Goal: Information Seeking & Learning: Learn about a topic

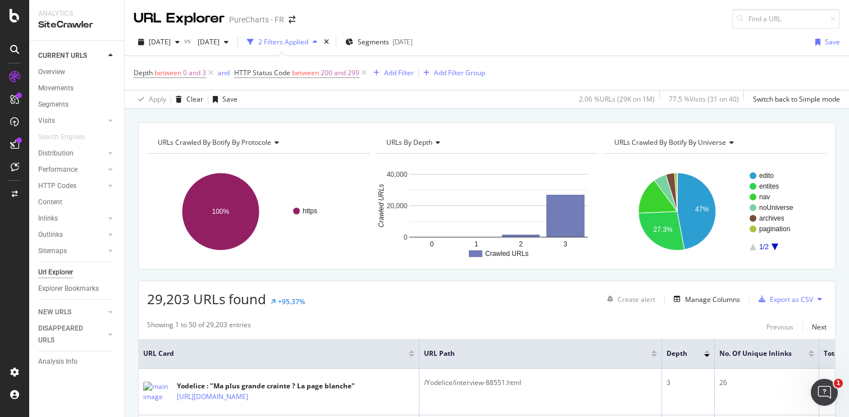
scroll to position [71, 0]
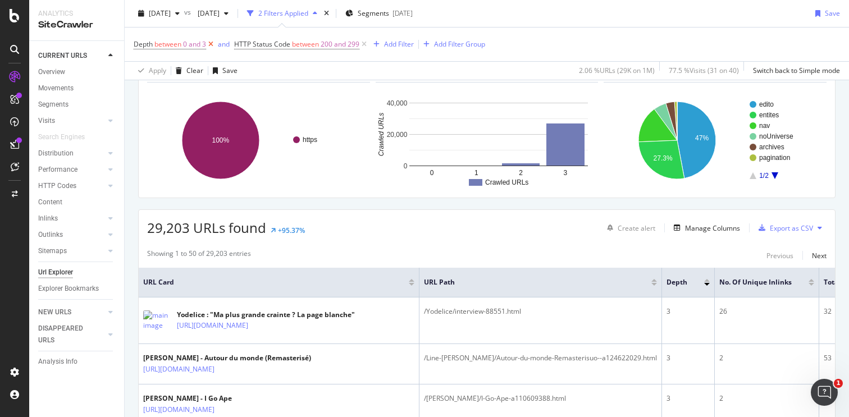
click at [211, 44] on icon at bounding box center [211, 44] width 10 height 11
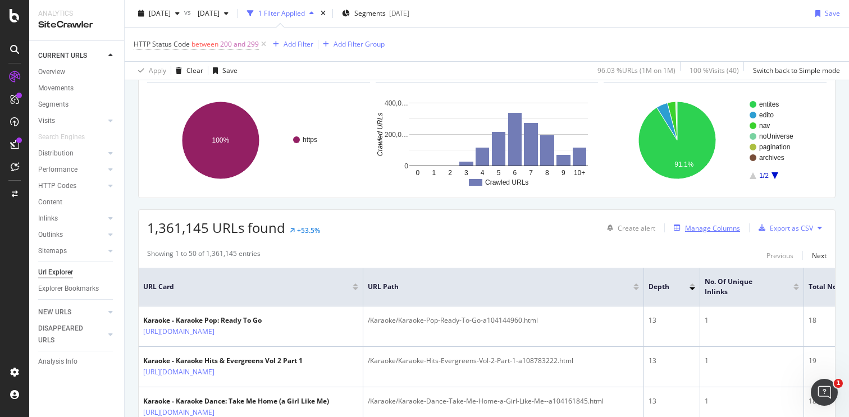
click at [701, 230] on div "Manage Columns" at bounding box center [712, 228] width 55 height 10
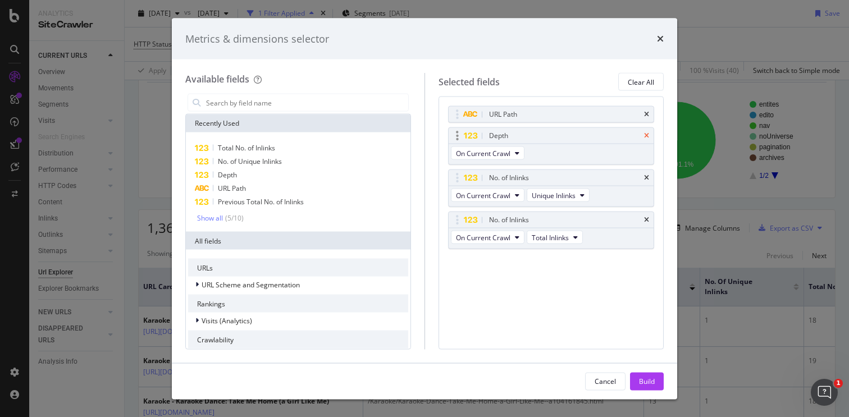
click at [648, 139] on icon "times" at bounding box center [646, 135] width 5 height 7
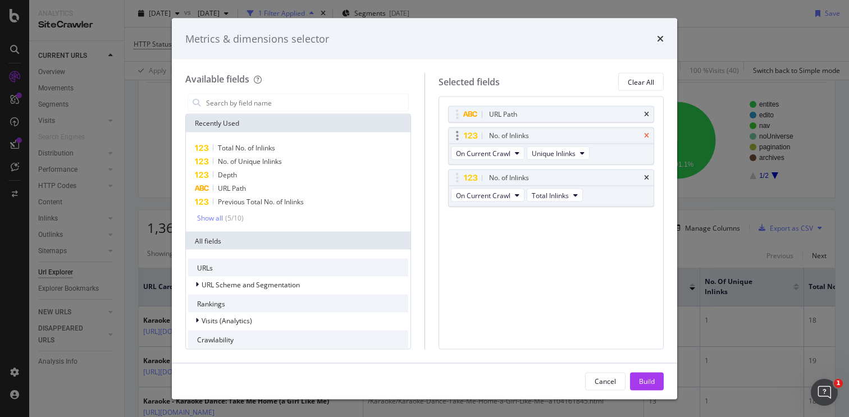
click at [648, 138] on icon "times" at bounding box center [646, 135] width 5 height 7
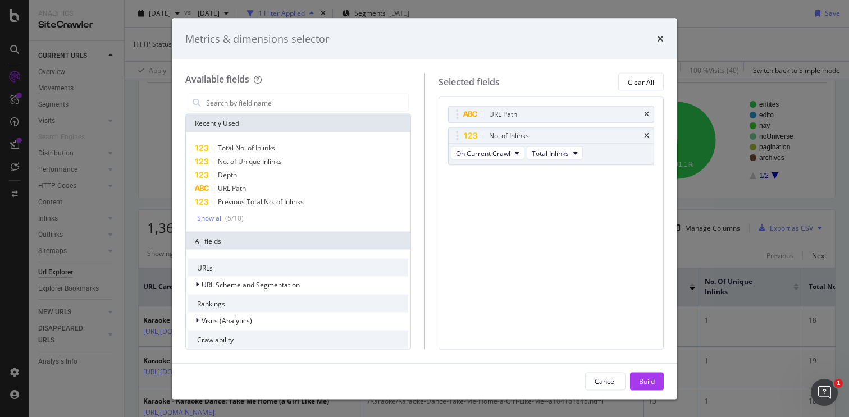
click at [648, 138] on icon "times" at bounding box center [646, 135] width 5 height 7
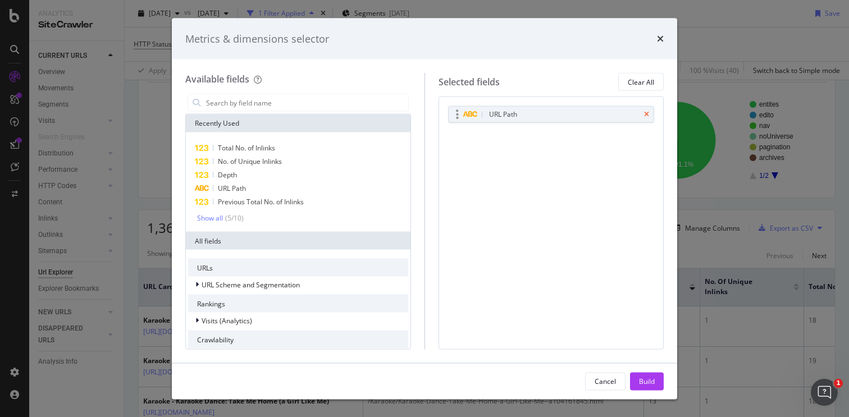
click at [646, 116] on icon "times" at bounding box center [646, 114] width 5 height 7
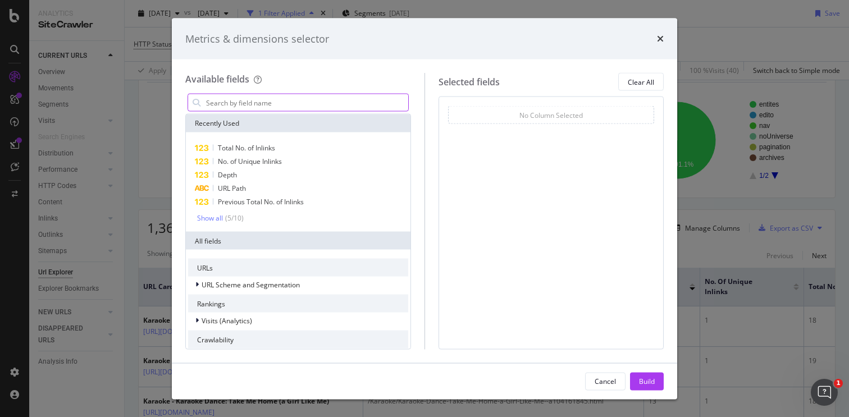
click at [335, 100] on input "modal" at bounding box center [306, 102] width 203 height 17
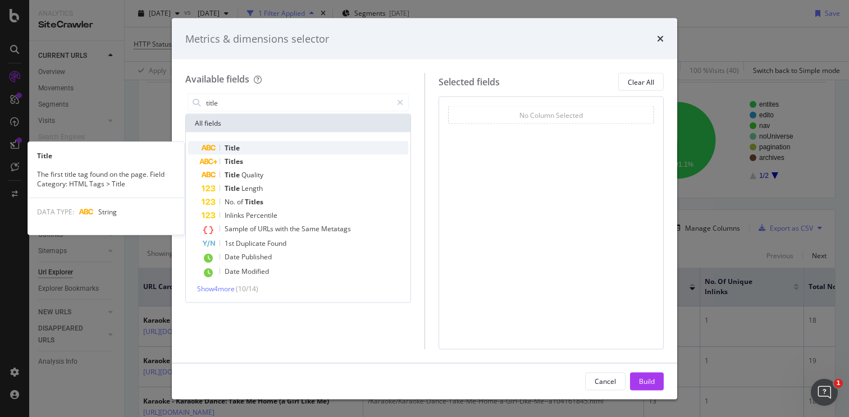
click at [257, 145] on div "Title" at bounding box center [305, 147] width 207 height 13
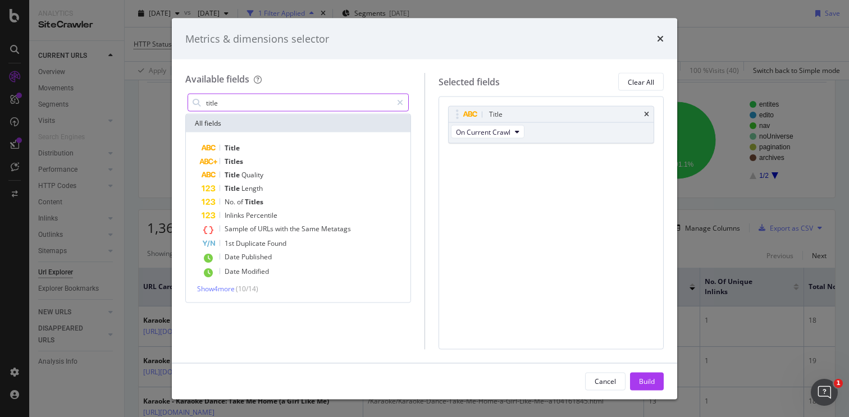
click at [263, 98] on input "title" at bounding box center [298, 102] width 187 height 17
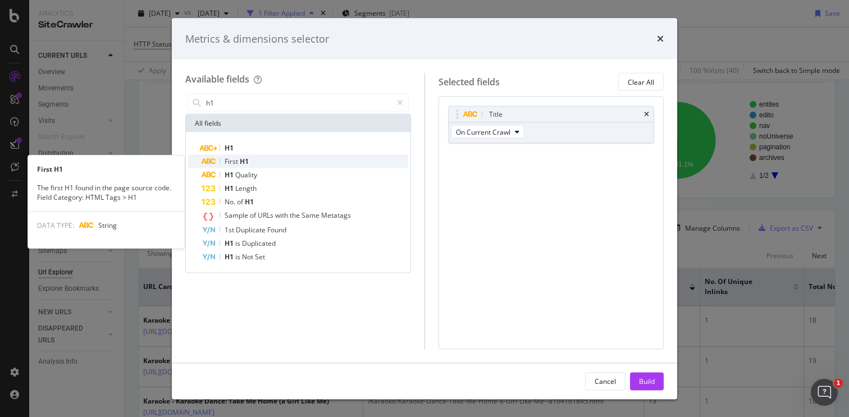
click at [248, 157] on span "H1" at bounding box center [244, 162] width 9 height 10
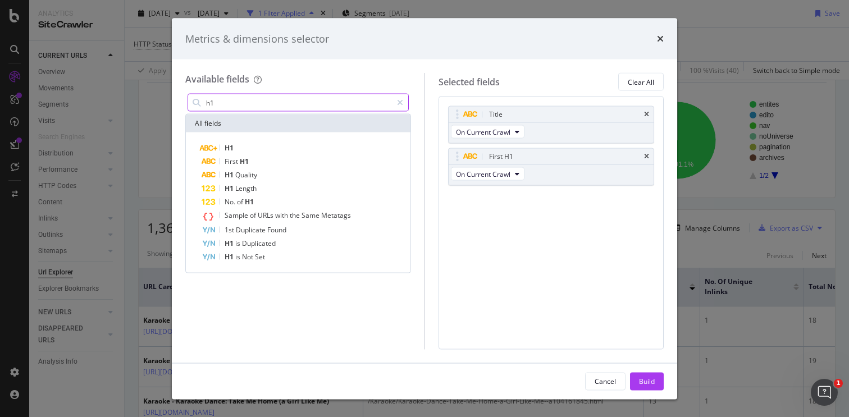
click at [262, 104] on input "h1" at bounding box center [298, 102] width 187 height 17
type input "g"
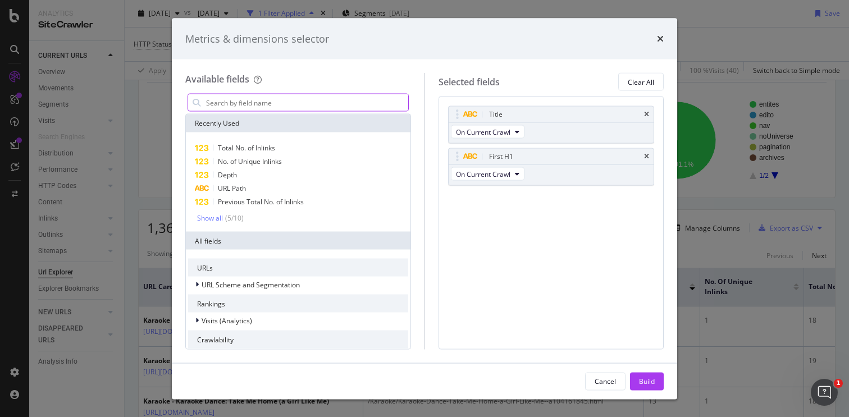
click at [333, 104] on input "modal" at bounding box center [306, 102] width 203 height 17
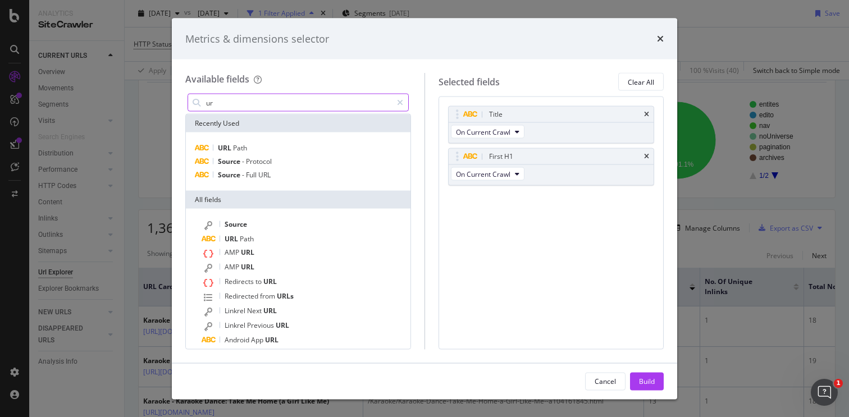
type input "u"
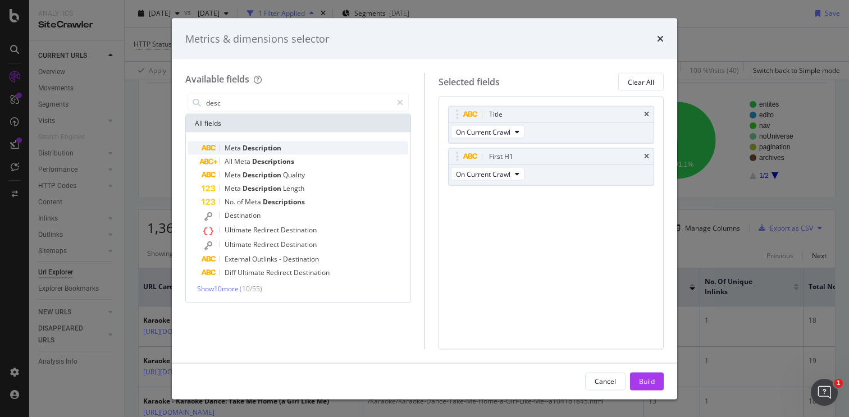
click at [270, 144] on span "Description" at bounding box center [261, 148] width 39 height 10
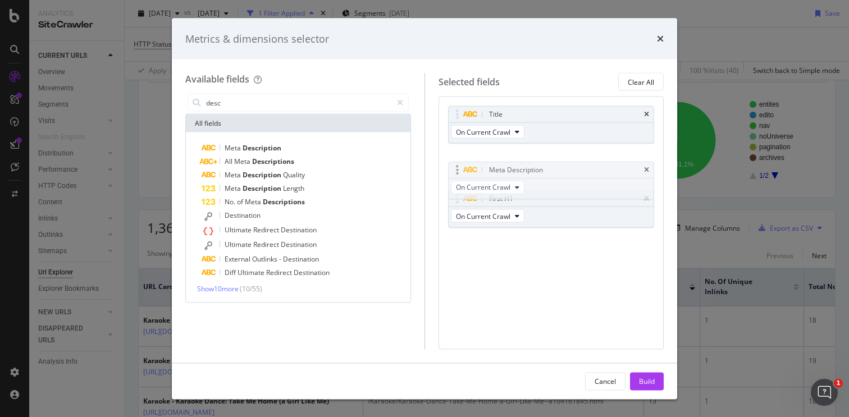
drag, startPoint x: 457, startPoint y: 198, endPoint x: 457, endPoint y: 170, distance: 28.6
click at [457, 170] on body "Analytics SiteCrawler CURRENT URLS Overview Movements Segments Visits Analysis …" at bounding box center [424, 208] width 849 height 417
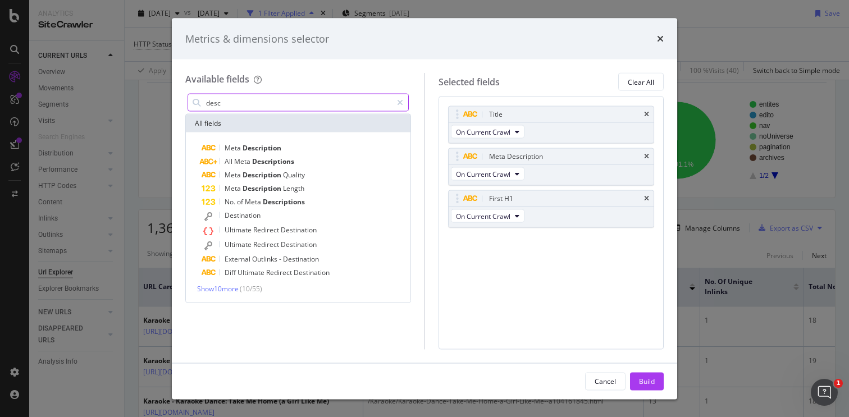
click at [239, 103] on input "desc" at bounding box center [298, 102] width 187 height 17
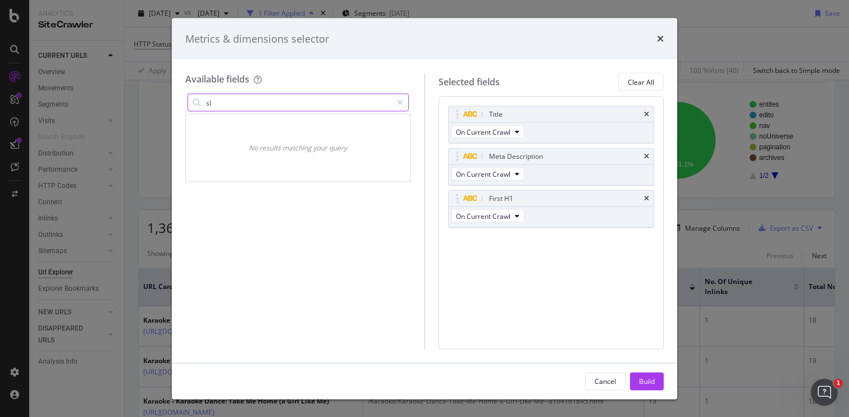
type input "s"
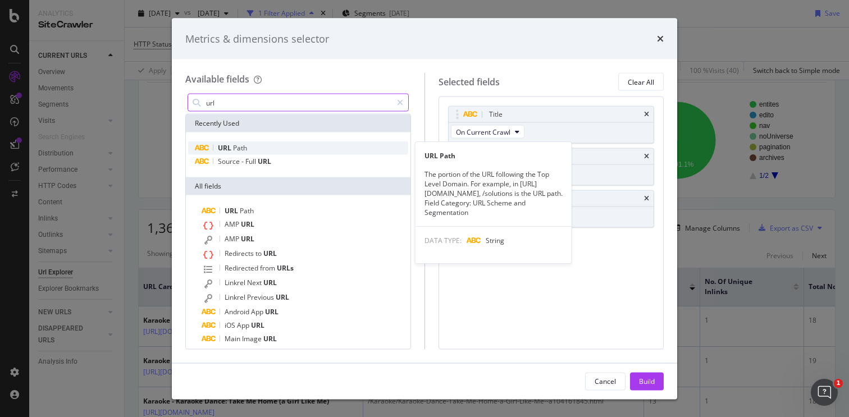
type input "url"
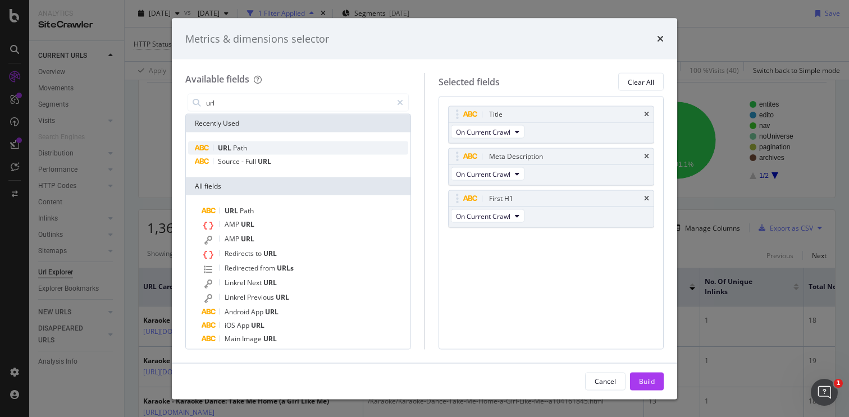
click at [248, 147] on div "URL Path" at bounding box center [298, 147] width 220 height 13
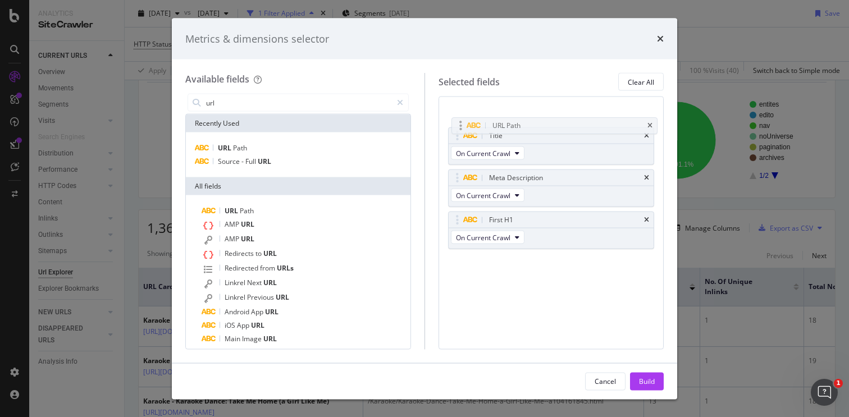
drag, startPoint x: 455, startPoint y: 245, endPoint x: 459, endPoint y: 130, distance: 115.1
click at [459, 130] on body "Analytics SiteCrawler CURRENT URLS Overview Movements Segments Visits Analysis …" at bounding box center [424, 208] width 849 height 417
click at [635, 375] on button "Build" at bounding box center [647, 381] width 34 height 18
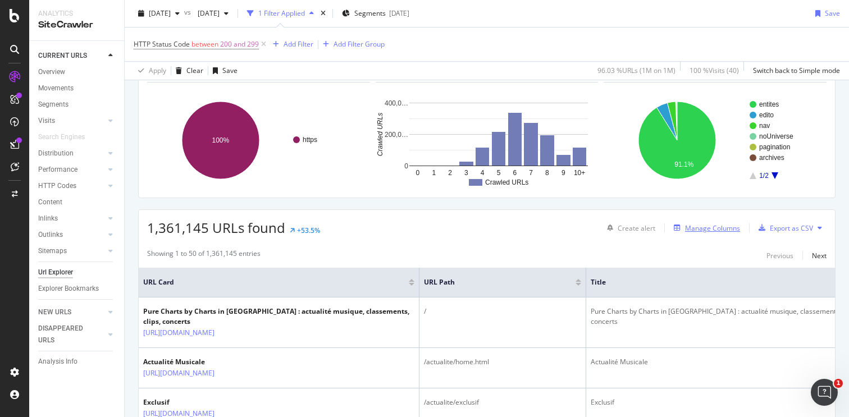
click at [721, 226] on div "Manage Columns" at bounding box center [712, 228] width 55 height 10
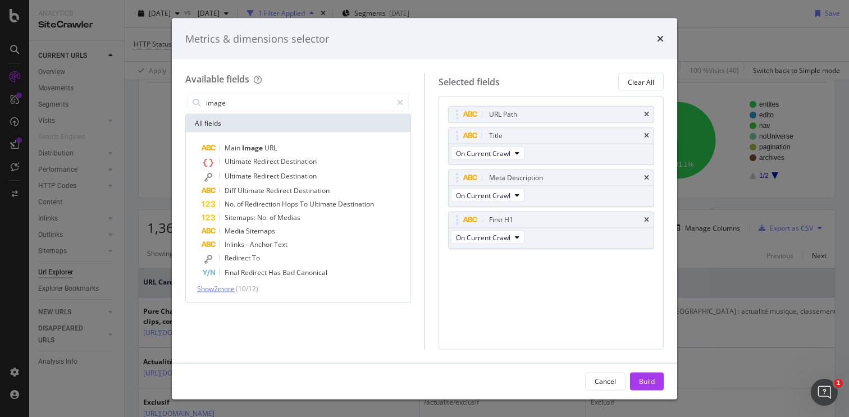
type input "image"
click at [228, 289] on span "Show 2 more" at bounding box center [216, 289] width 38 height 10
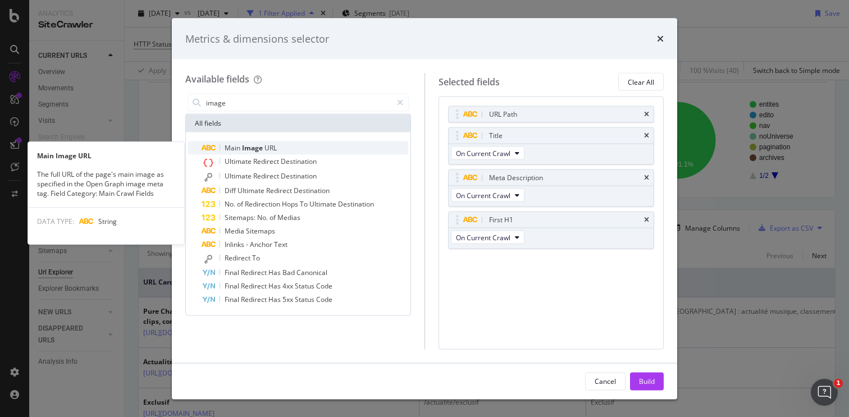
click at [273, 149] on span "URL" at bounding box center [270, 148] width 12 height 10
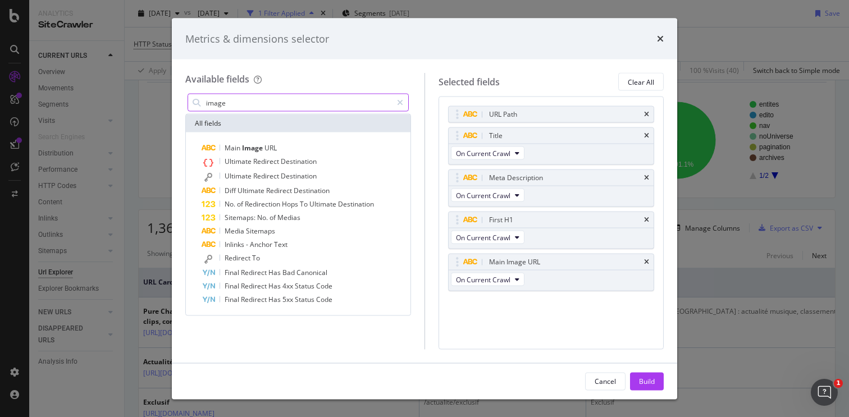
click at [335, 105] on input "image" at bounding box center [298, 102] width 187 height 17
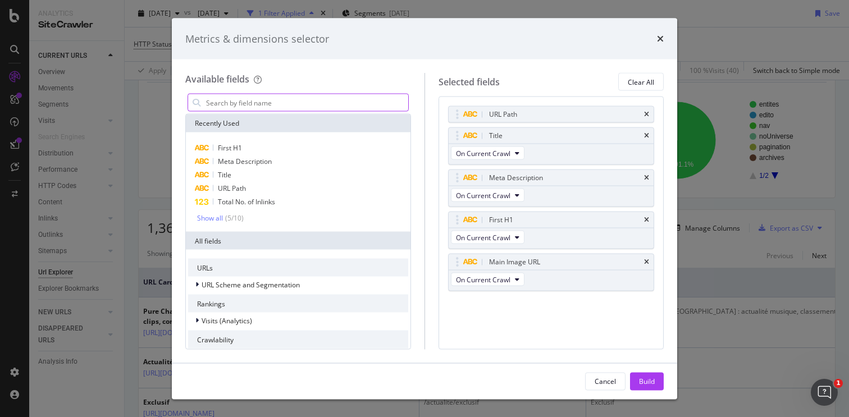
click at [336, 102] on input "modal" at bounding box center [306, 102] width 203 height 17
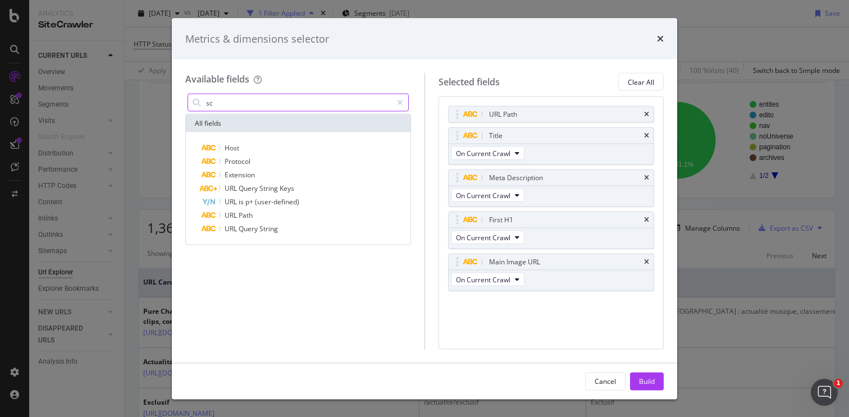
type input "s"
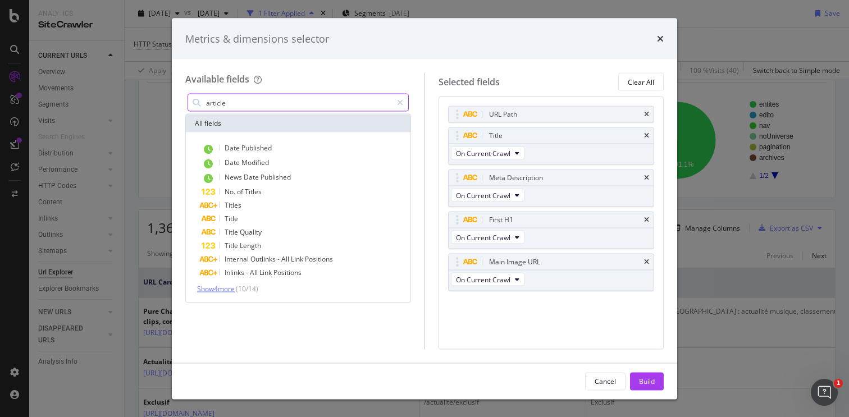
type input "article"
click at [217, 290] on span "Show 4 more" at bounding box center [216, 289] width 38 height 10
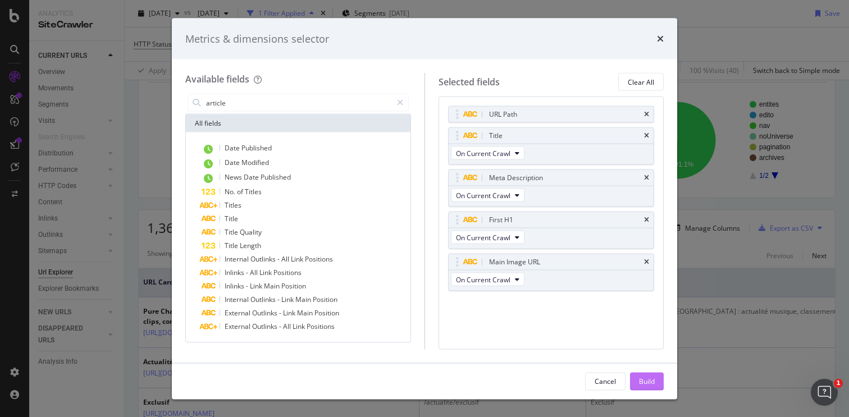
click at [645, 378] on div "Build" at bounding box center [647, 381] width 16 height 10
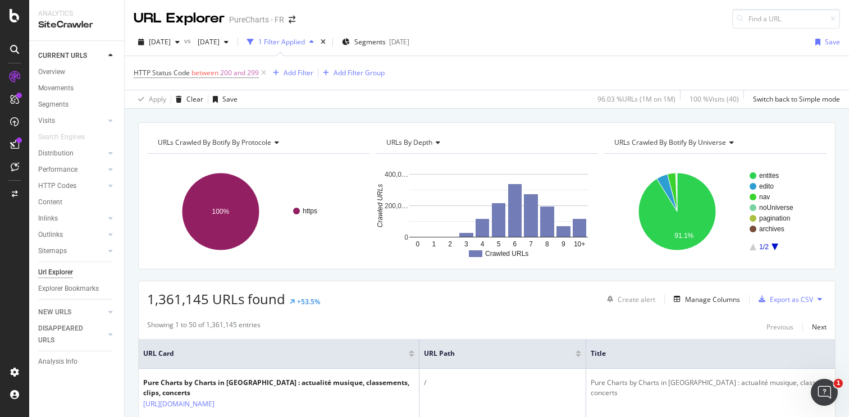
click at [271, 141] on span "URLs Crawled By Botify By protocole" at bounding box center [214, 143] width 113 height 10
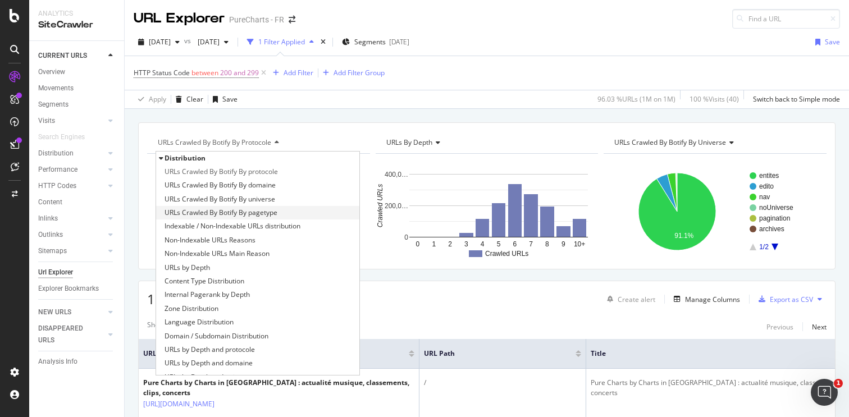
click at [266, 210] on span "URLs Crawled By Botify By pagetype" at bounding box center [220, 212] width 113 height 11
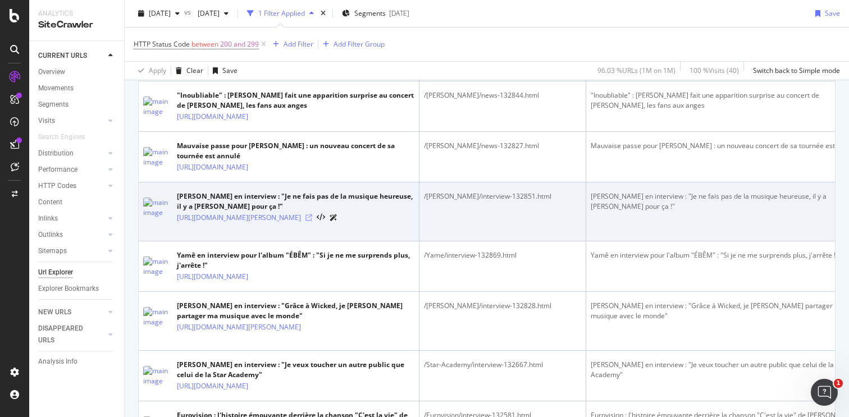
click at [312, 221] on icon at bounding box center [308, 217] width 7 height 7
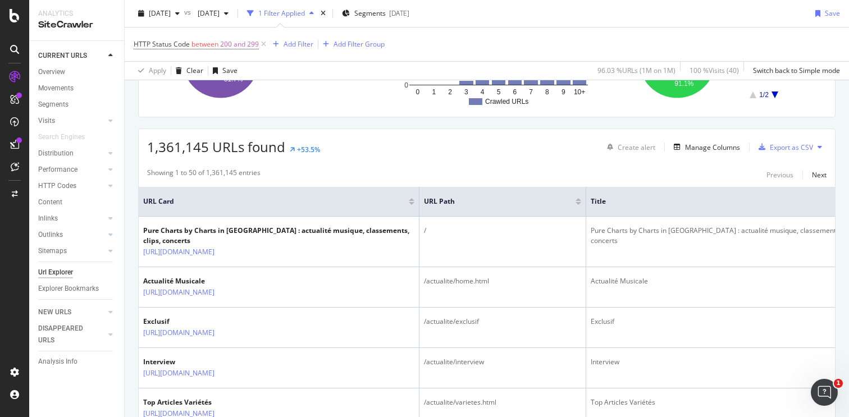
scroll to position [163, 0]
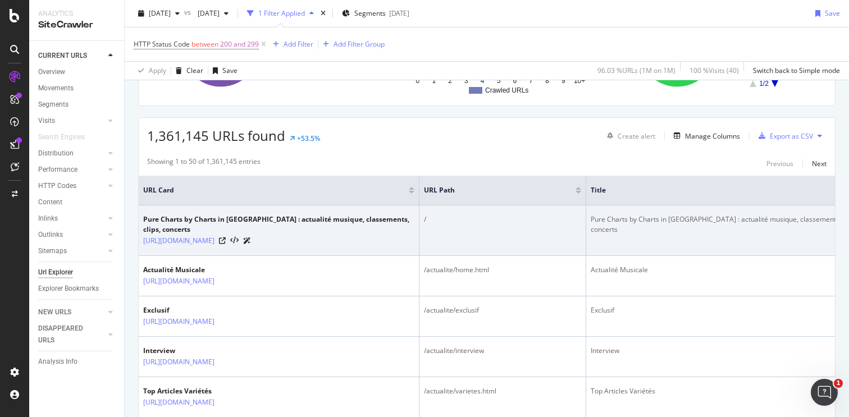
click at [625, 219] on div "Pure Charts by Charts in [GEOGRAPHIC_DATA] : actualité musique, classements, cl…" at bounding box center [726, 224] width 271 height 20
copy div "Pure Charts by Charts in [GEOGRAPHIC_DATA] : actualité musique, classements, cl…"
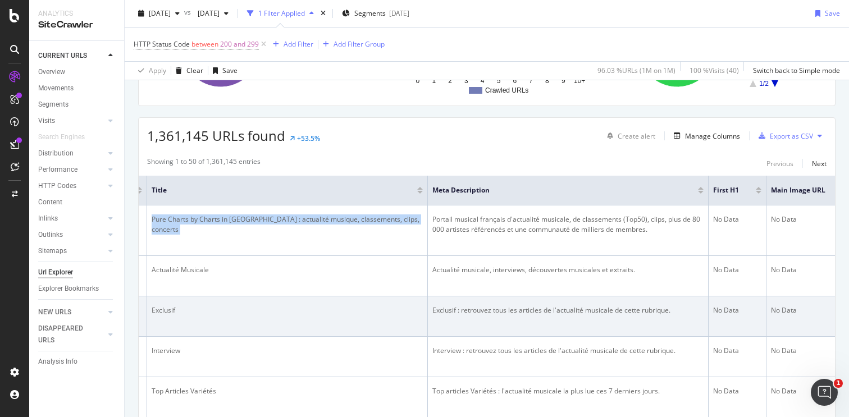
scroll to position [0, 472]
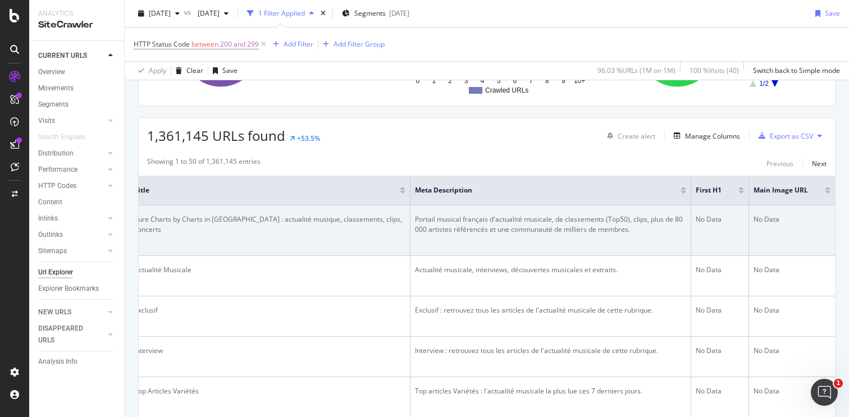
click at [506, 222] on div "Portail musical français d'actualité musicale, de classements (Top50), clips, p…" at bounding box center [550, 224] width 271 height 20
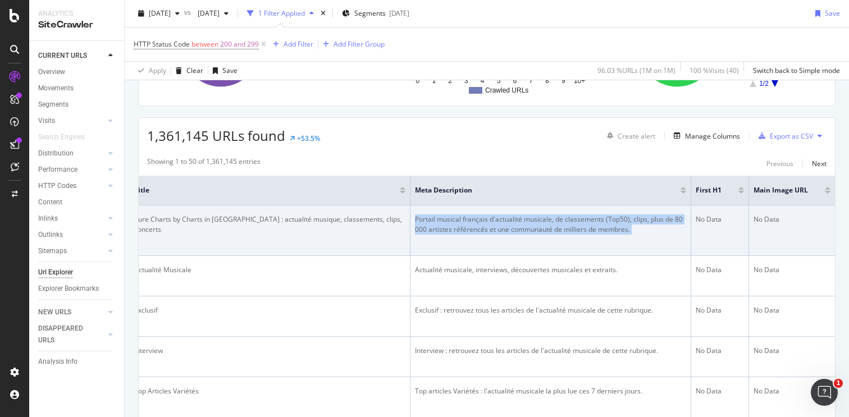
click at [506, 222] on div "Portail musical français d'actualité musicale, de classements (Top50), clips, p…" at bounding box center [550, 224] width 271 height 20
copy div "Portail musical français d'actualité musicale, de classements (Top50), clips, p…"
